Goal: Transaction & Acquisition: Purchase product/service

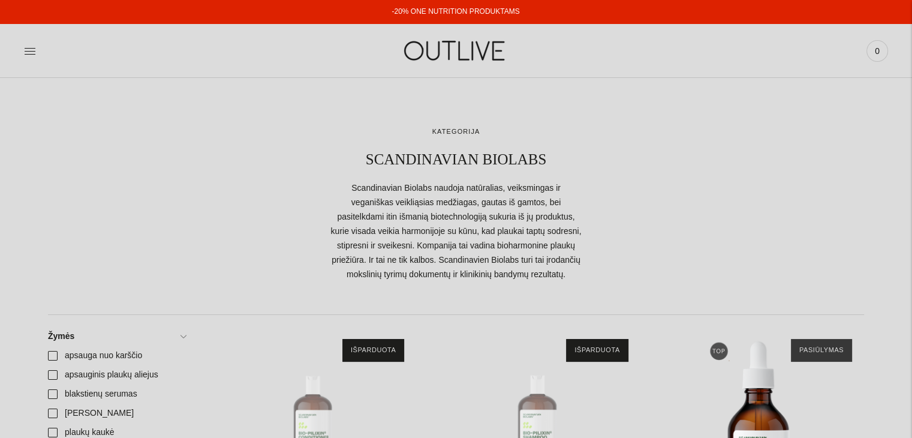
click at [384, 340] on img "SCANDINAVIAN BIOLABS Hair Recovery plaukų kondicionierius 50ml MINI\a" at bounding box center [310, 433] width 212 height 212
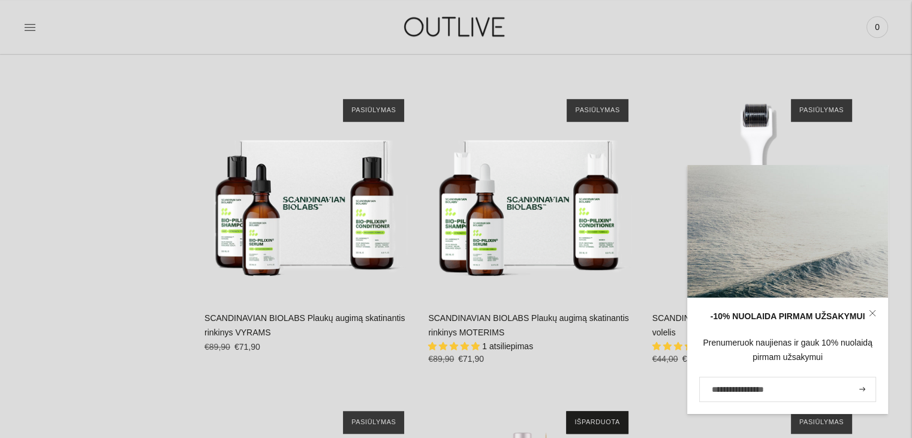
scroll to position [868, 0]
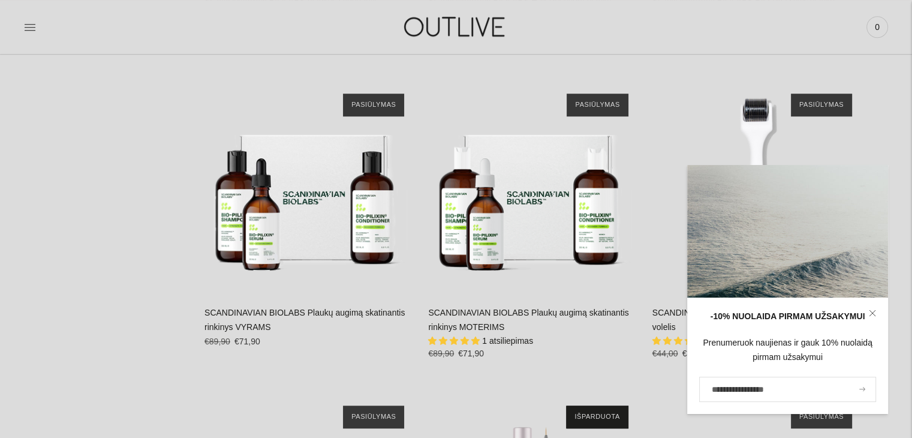
click at [861, 387] on icon "submit" at bounding box center [862, 389] width 6 height 4
click at [873, 312] on icon at bounding box center [871, 312] width 7 height 7
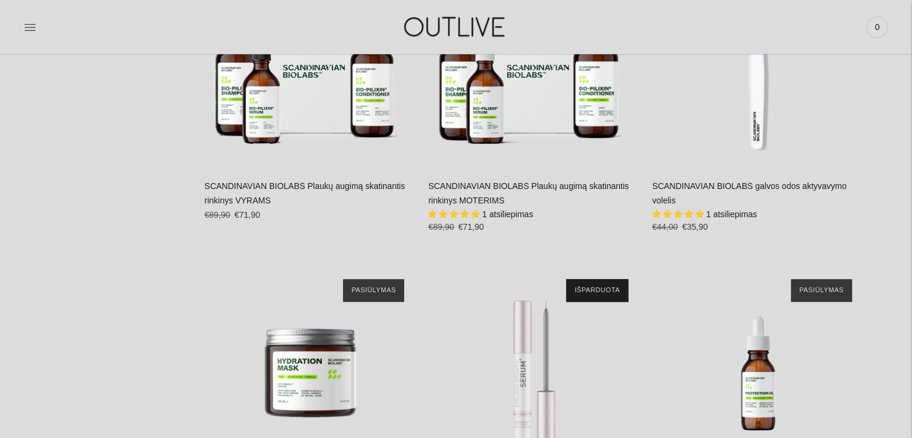
scroll to position [995, 0]
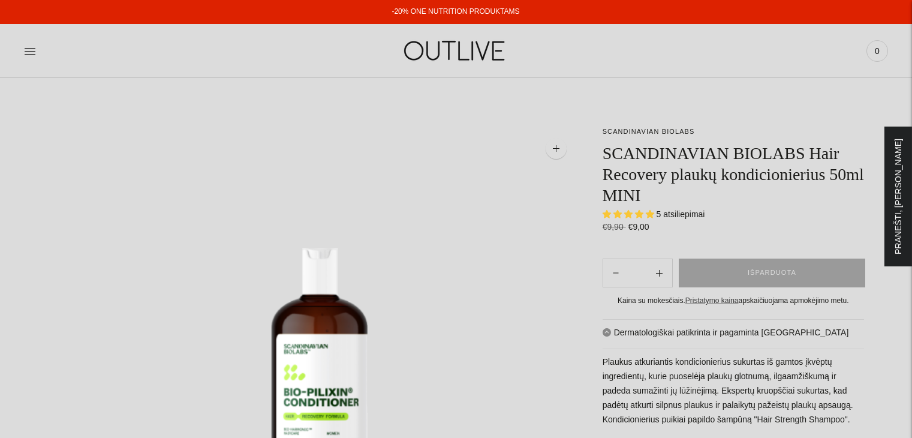
select select "**********"
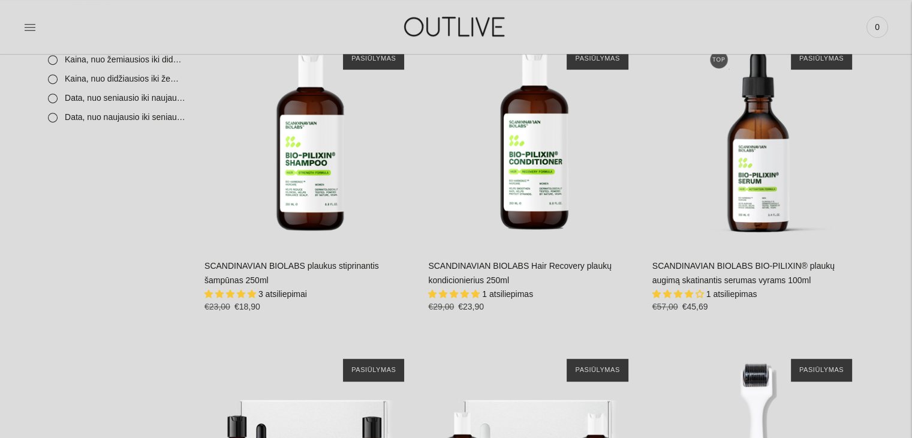
scroll to position [604, 0]
click at [738, 275] on link "SCANDINAVIAN BIOLABS BIO-PILIXIN® plaukų augimą skatinantis serumas vyrams 100ml" at bounding box center [743, 272] width 182 height 24
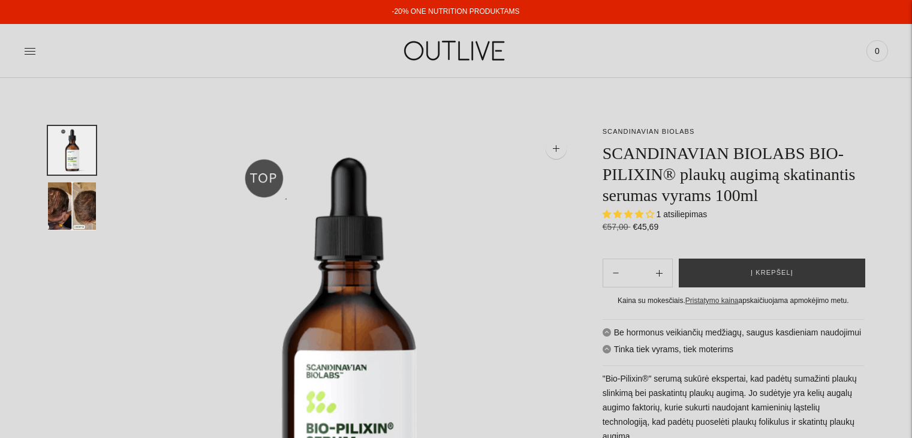
select select "**********"
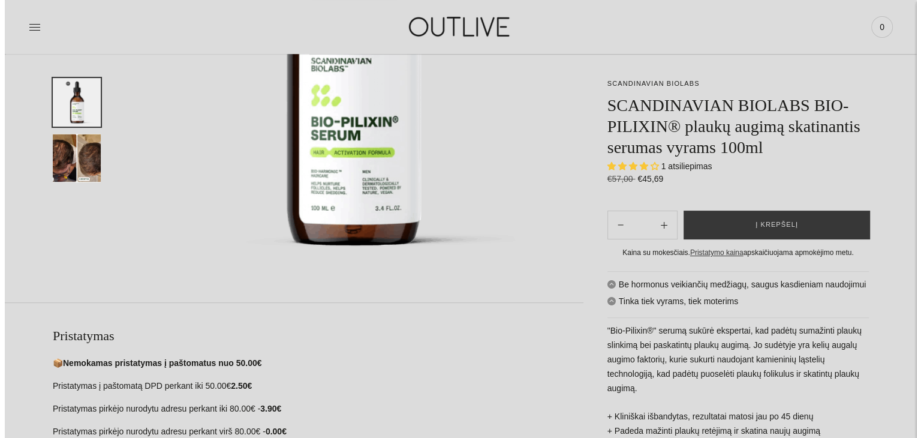
scroll to position [213, 0]
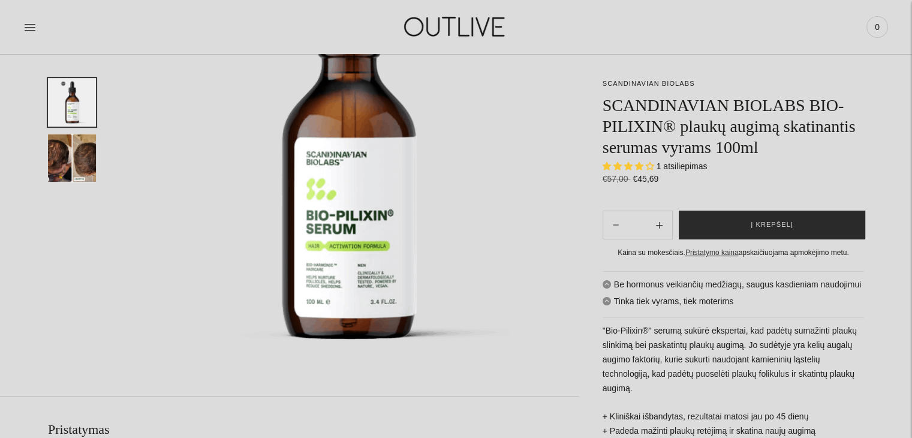
click at [731, 228] on button "Į krepšelį" at bounding box center [771, 224] width 186 height 29
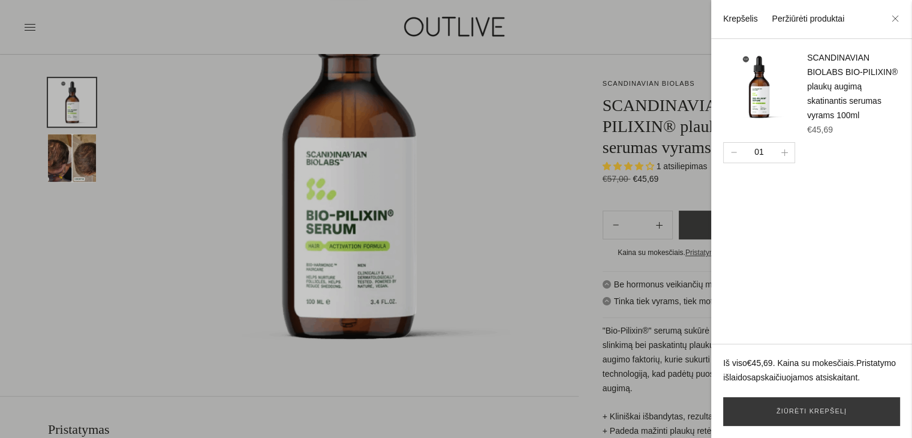
click at [818, 15] on link "Peržiūrėti produktai" at bounding box center [807, 19] width 73 height 10
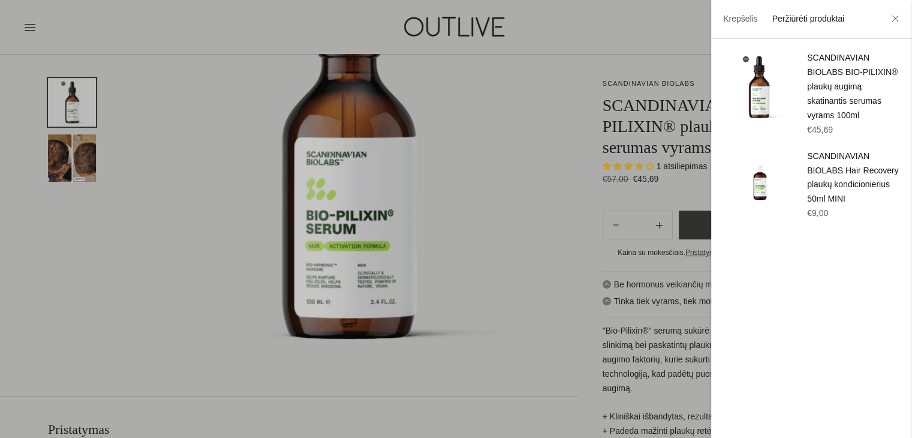
click at [391, 128] on div at bounding box center [456, 219] width 912 height 438
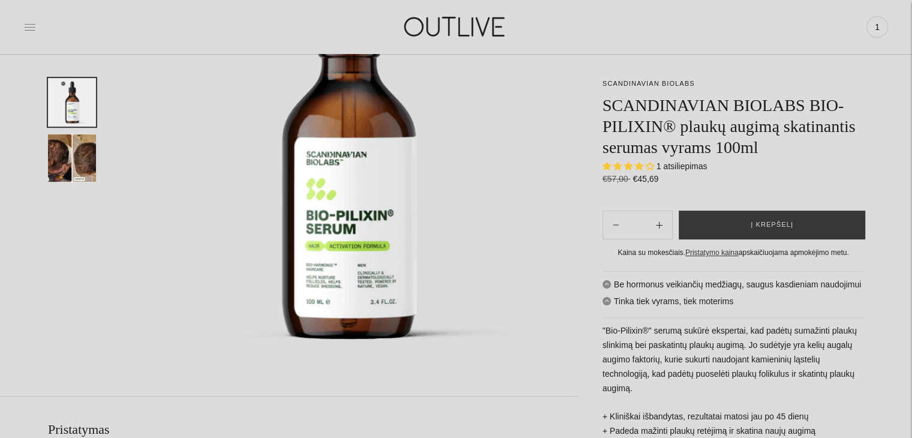
click at [31, 31] on icon at bounding box center [30, 27] width 12 height 12
